Goal: Information Seeking & Learning: Learn about a topic

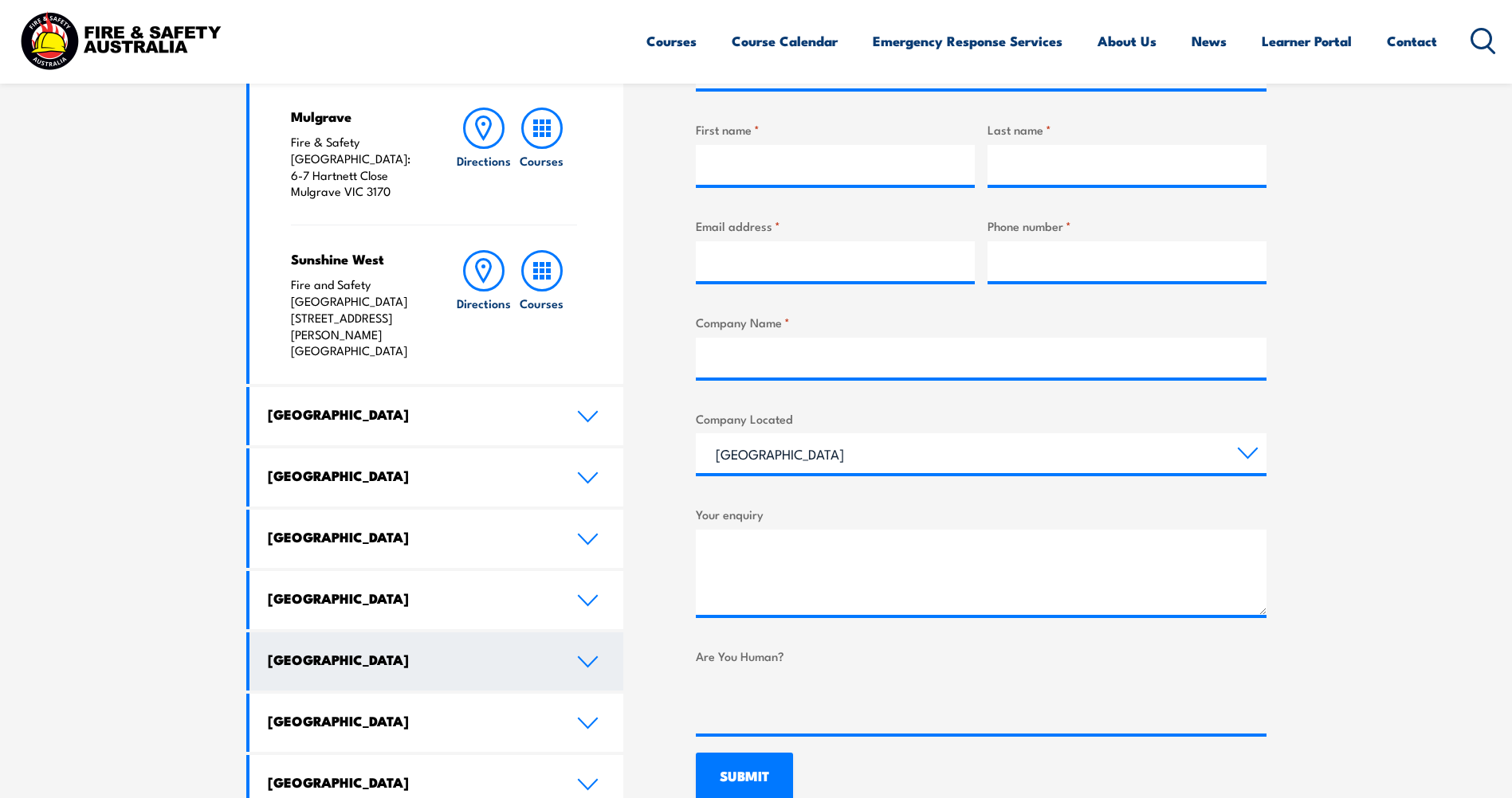
scroll to position [638, 0]
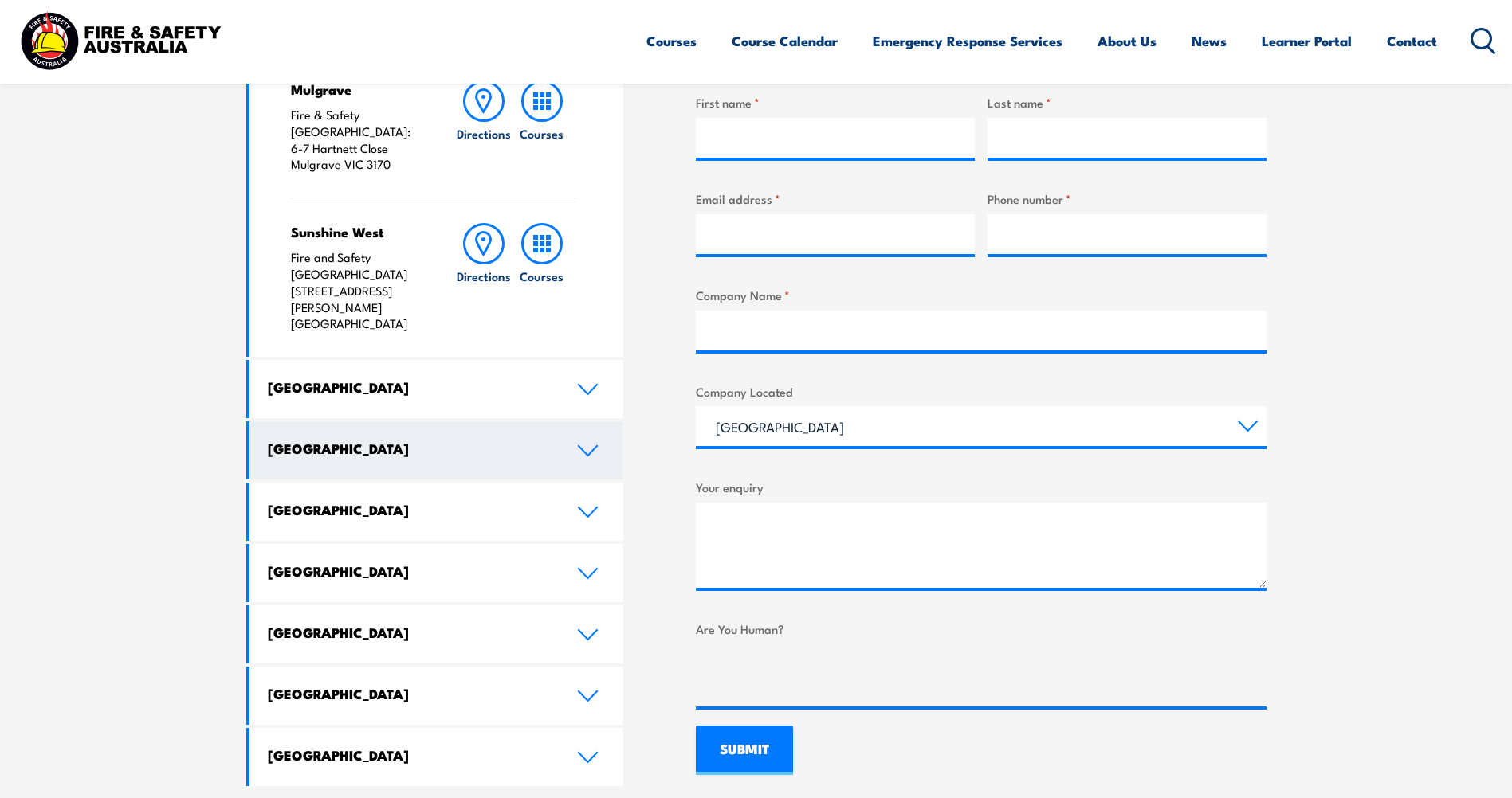
click at [579, 445] on icon at bounding box center [588, 451] width 22 height 12
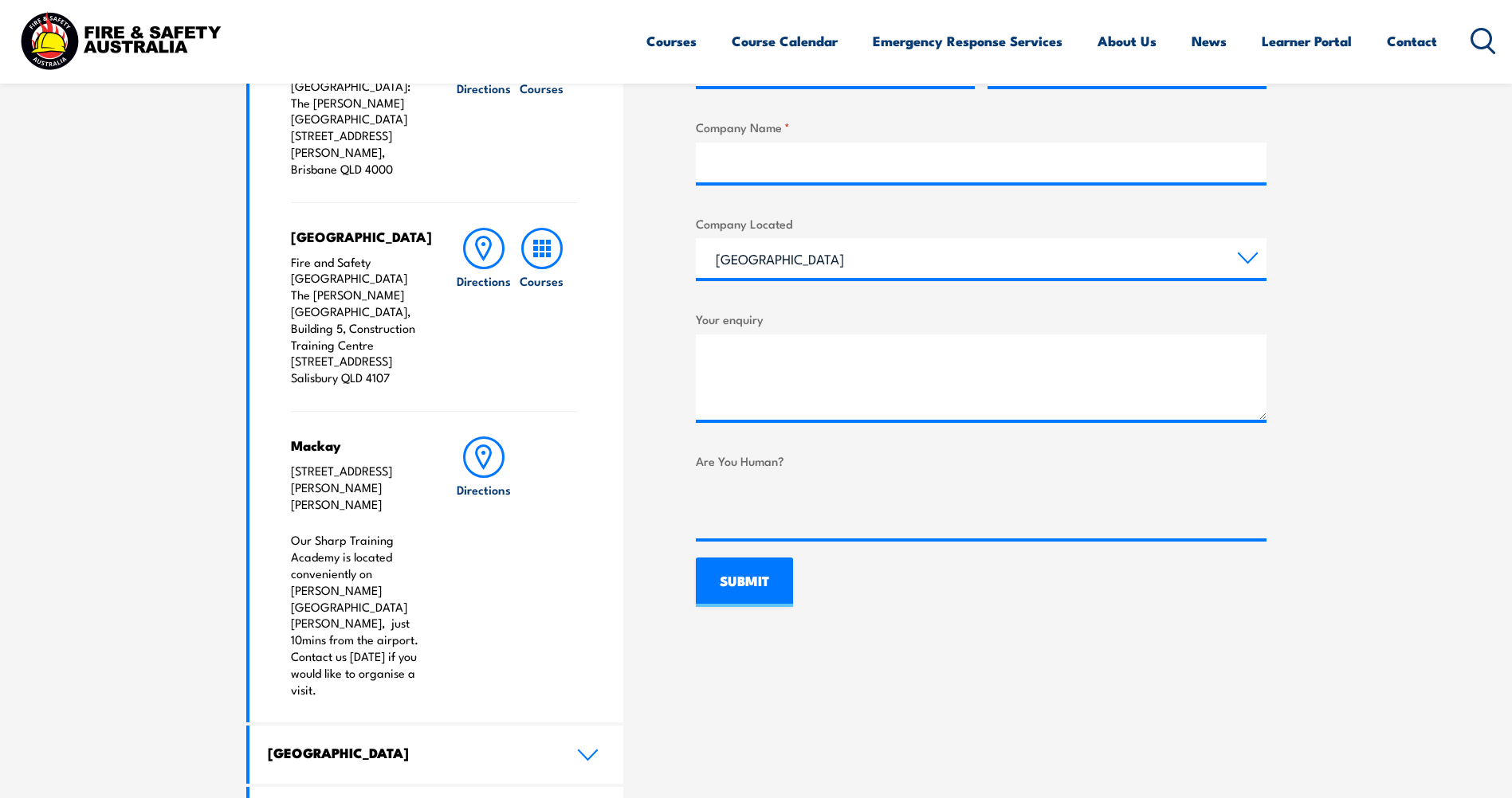
scroll to position [796, 0]
